Goal: Communication & Community: Answer question/provide support

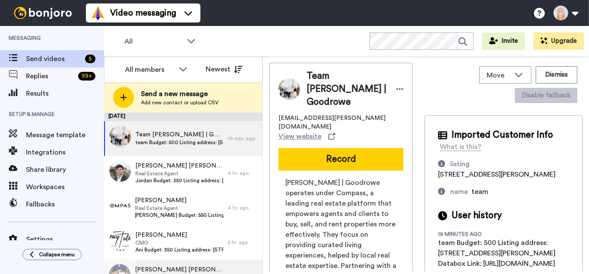
scroll to position [20, 0]
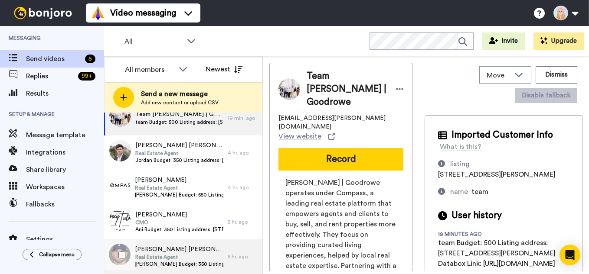
click at [180, 251] on span "Shawn Shawn Kelley" at bounding box center [179, 249] width 88 height 9
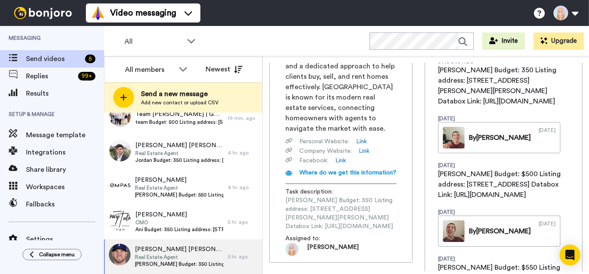
scroll to position [0, 110]
drag, startPoint x: 286, startPoint y: 176, endPoint x: 427, endPoint y: 176, distance: 141.3
click at [427, 176] on div "Shawn Shawn Kelley Real Estate Agent shawn.kelley@compass.com View website Reco…" at bounding box center [425, 167] width 313 height 209
copy span "https://app.databox.com/datawall/6e2a4ec28b3b6757b83cb5afc306aee63dec32868cd72a4"
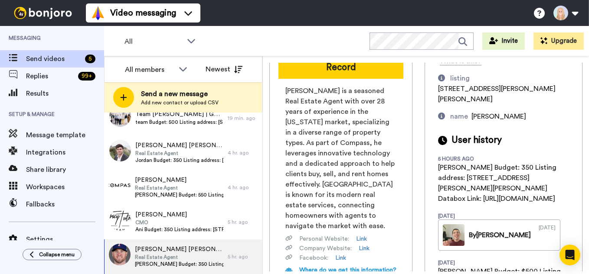
scroll to position [0, 0]
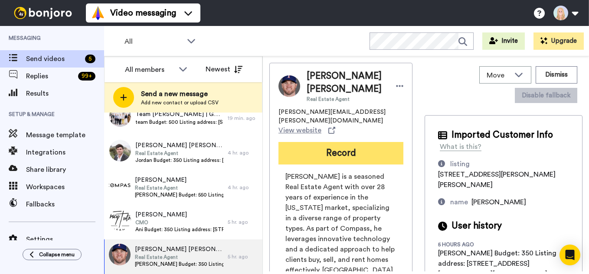
click at [352, 142] on button "Record" at bounding box center [340, 153] width 125 height 23
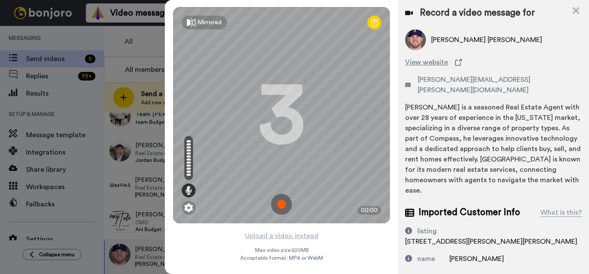
click at [282, 203] on img at bounding box center [281, 204] width 21 height 21
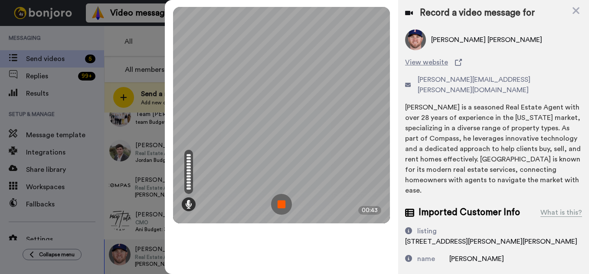
click at [282, 203] on img at bounding box center [281, 204] width 21 height 21
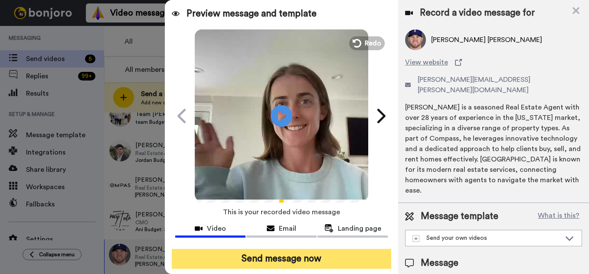
click at [299, 262] on button "Send message now" at bounding box center [281, 259] width 219 height 20
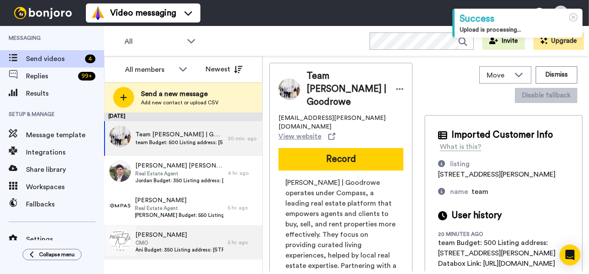
click at [181, 246] on span "CMO" at bounding box center [179, 243] width 88 height 7
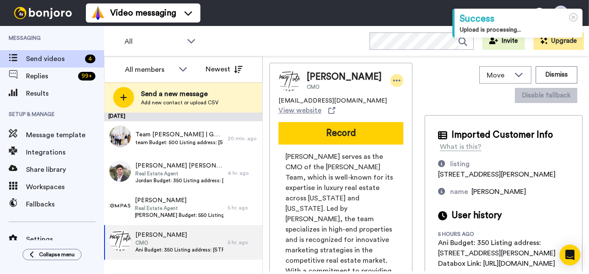
click at [393, 80] on icon at bounding box center [396, 81] width 7 height 2
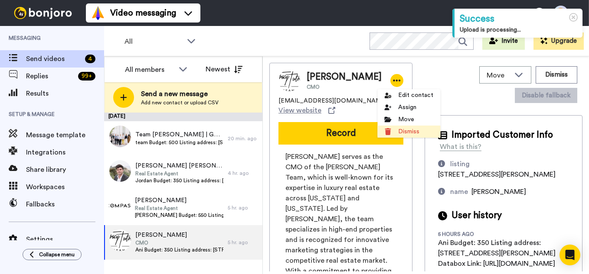
click at [400, 134] on li "Dismiss" at bounding box center [408, 132] width 63 height 12
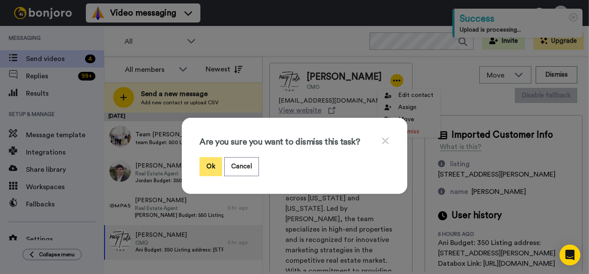
click at [212, 170] on button "Ok" at bounding box center [210, 166] width 23 height 19
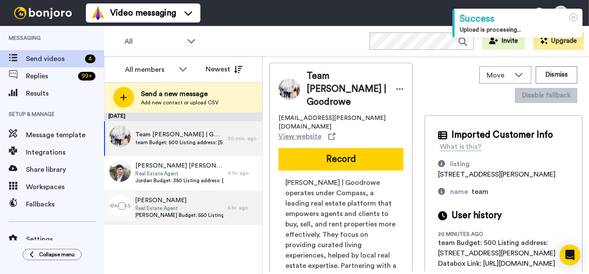
click at [208, 212] on span "Christine Budget: 550 Listing address: 7310 Foster Island Databox Link: https:/…" at bounding box center [179, 215] width 88 height 7
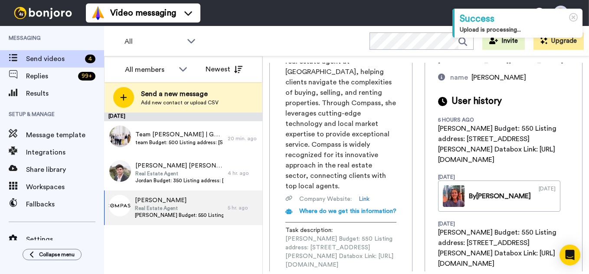
scroll to position [0, 106]
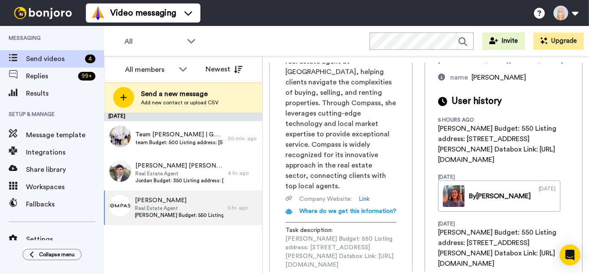
drag, startPoint x: 285, startPoint y: 227, endPoint x: 427, endPoint y: 225, distance: 141.8
click at [427, 225] on div "Christine Christine Laborde Real Estate Agent christine.laborde@compass.com Vie…" at bounding box center [425, 167] width 313 height 209
copy span "https://app.databox.com/datawall/929f65828228d8bea96582f6de2b29143616a1868cd7981"
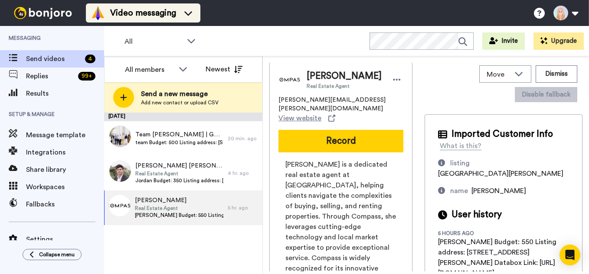
scroll to position [0, 0]
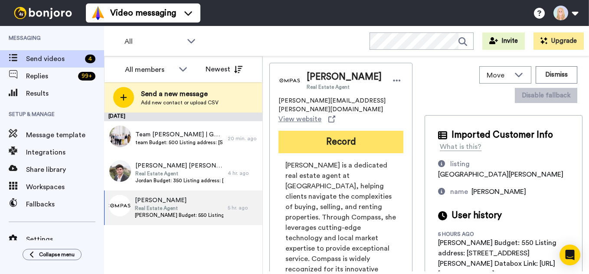
click at [326, 139] on button "Record" at bounding box center [340, 142] width 125 height 23
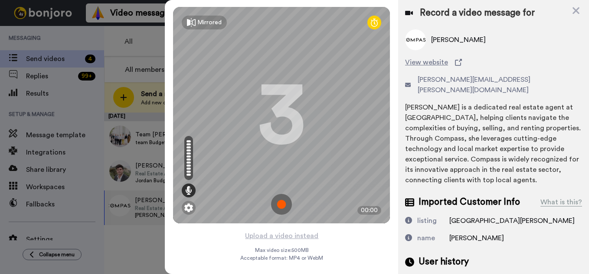
click at [276, 205] on img at bounding box center [281, 204] width 21 height 21
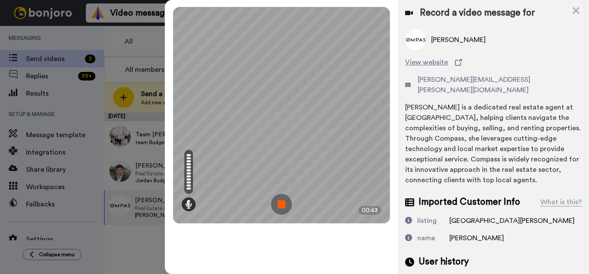
click at [276, 205] on img at bounding box center [281, 204] width 21 height 21
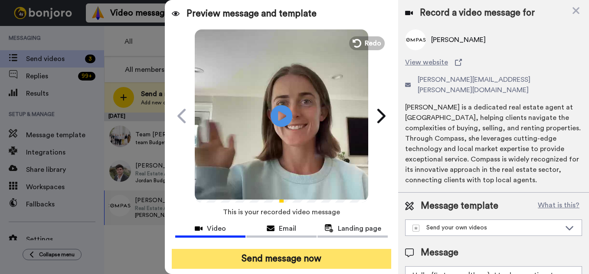
click at [292, 258] on button "Send message now" at bounding box center [281, 259] width 219 height 20
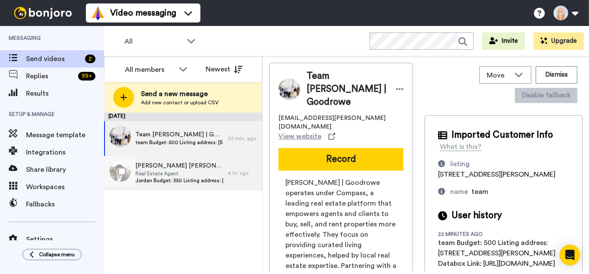
click at [182, 163] on span "Jordan Jordan Eamer" at bounding box center [179, 166] width 88 height 9
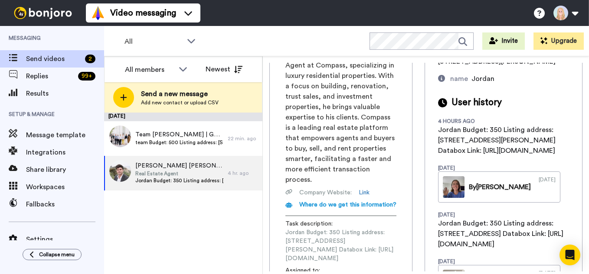
scroll to position [0, 111]
drag, startPoint x: 284, startPoint y: 218, endPoint x: 425, endPoint y: 217, distance: 140.9
click at [412, 217] on div "Jordan Jordan Eamer Real Estate Agent jordan.eamer@compass.com View website Rec…" at bounding box center [340, 123] width 143 height 346
copy span "https://app.databox.com/datawall/2ed7b6895485d952de644153bf2b540b521b0b068cd7e54"
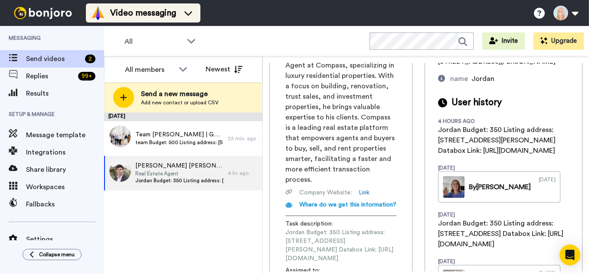
scroll to position [0, 0]
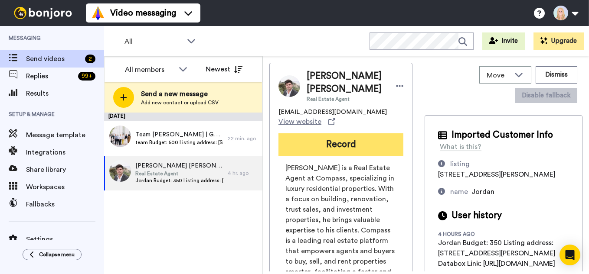
click at [339, 134] on button "Record" at bounding box center [340, 145] width 125 height 23
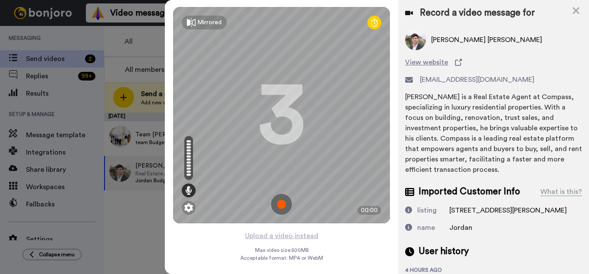
click at [281, 204] on img at bounding box center [281, 204] width 21 height 21
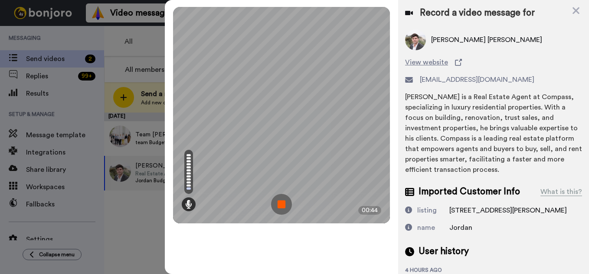
click at [281, 204] on img at bounding box center [281, 204] width 21 height 21
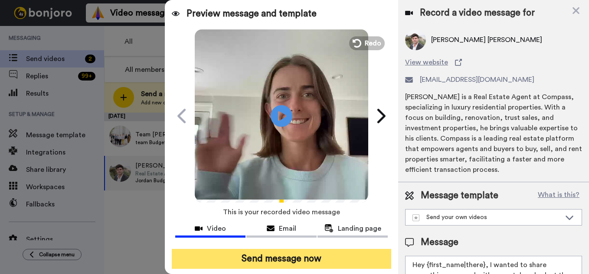
click at [287, 262] on button "Send message now" at bounding box center [281, 259] width 219 height 20
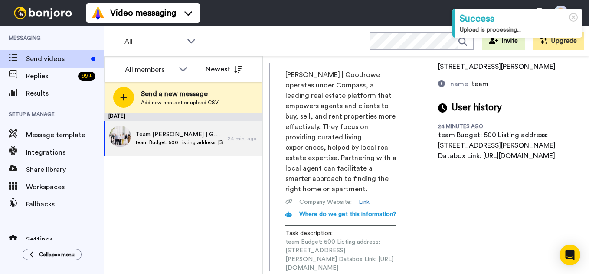
scroll to position [0, 106]
drag, startPoint x: 284, startPoint y: 218, endPoint x: 426, endPoint y: 215, distance: 141.8
click at [426, 215] on div "Team Doyle | Goodrowe maddie.healy@compass.com View website Record Doyle | Good…" at bounding box center [425, 167] width 313 height 209
copy span "https://app.databox.com/datawall/e8d4c1c3ad6b4d1bc831a77525da66bce648bc68cdbbb6"
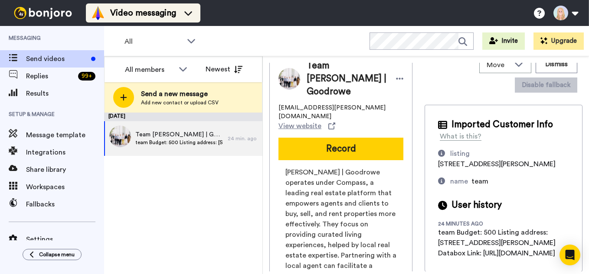
scroll to position [0, 0]
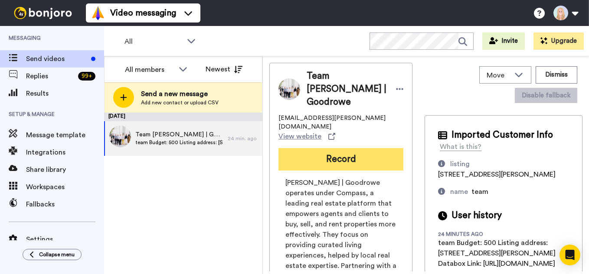
click at [352, 148] on button "Record" at bounding box center [340, 159] width 125 height 23
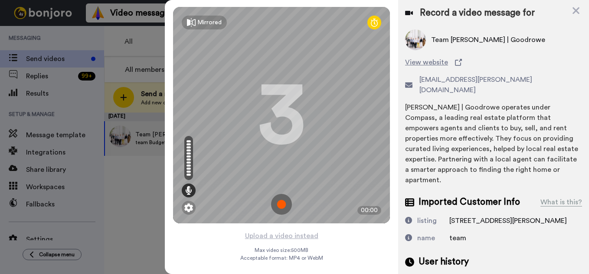
click at [282, 208] on img at bounding box center [281, 204] width 21 height 21
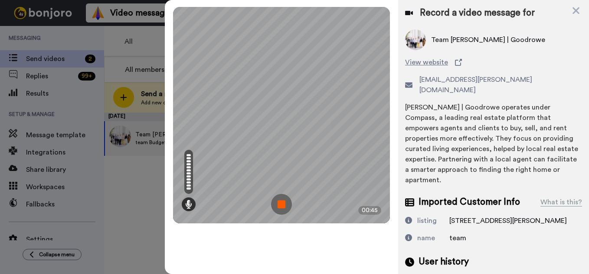
click at [282, 208] on img at bounding box center [281, 204] width 21 height 21
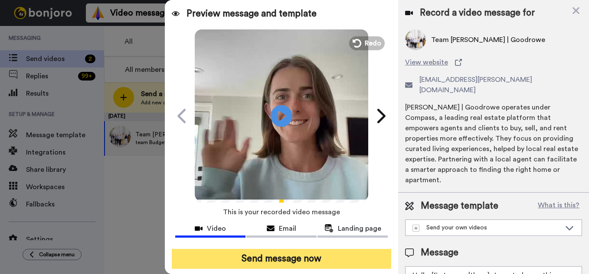
click at [284, 261] on button "Send message now" at bounding box center [281, 259] width 219 height 20
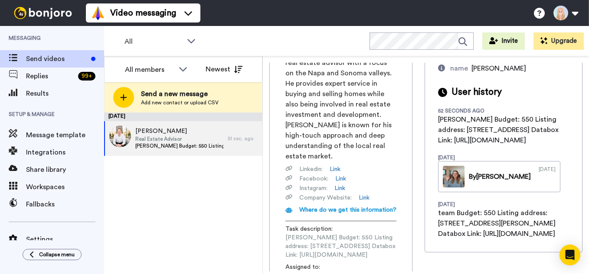
scroll to position [0, 103]
drag, startPoint x: 286, startPoint y: 218, endPoint x: 431, endPoint y: 215, distance: 145.7
click at [431, 215] on div "[PERSON_NAME] Real Estate Advisor [PERSON_NAME][EMAIL_ADDRESS][DOMAIN_NAME] Vie…" at bounding box center [425, 167] width 313 height 209
copy span "[URL][DOMAIN_NAME]"
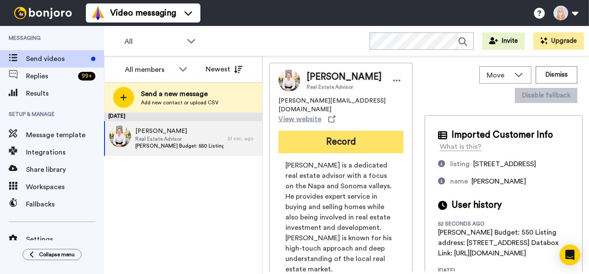
click at [347, 131] on button "Record" at bounding box center [340, 142] width 125 height 23
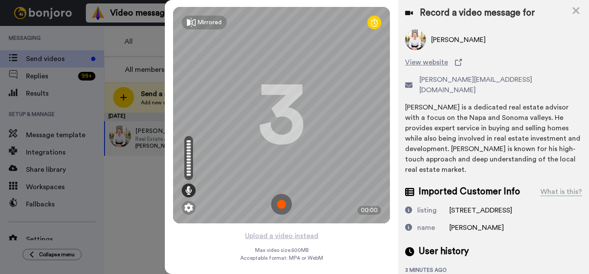
click at [281, 199] on img at bounding box center [281, 204] width 21 height 21
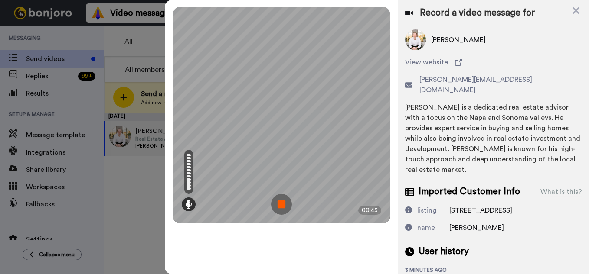
click at [281, 199] on img at bounding box center [281, 204] width 21 height 21
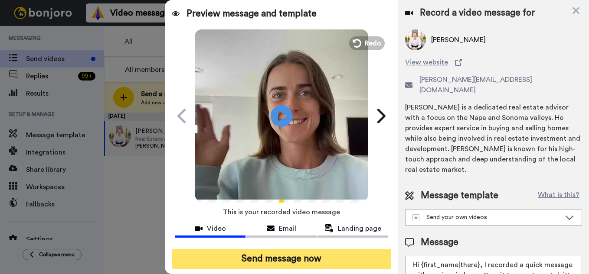
click at [294, 261] on button "Send message now" at bounding box center [281, 259] width 219 height 20
